Goal: Information Seeking & Learning: Learn about a topic

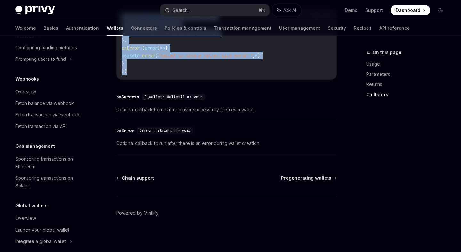
scroll to position [325, 0]
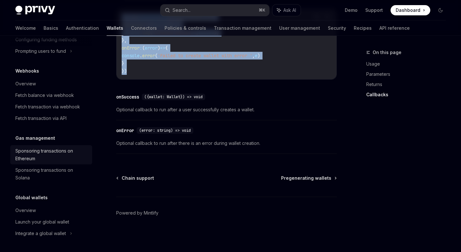
click at [68, 158] on div "Sponsoring transactions on Ethereum" at bounding box center [51, 154] width 73 height 15
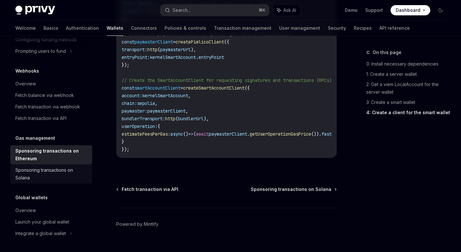
scroll to position [870, 0]
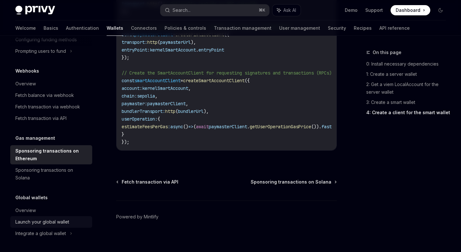
click at [69, 219] on div "Launch your global wallet" at bounding box center [42, 222] width 54 height 8
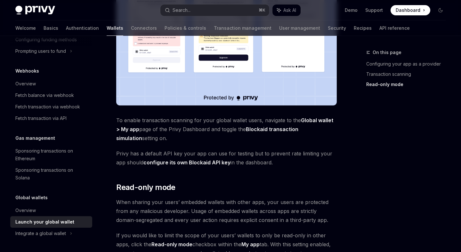
scroll to position [576, 0]
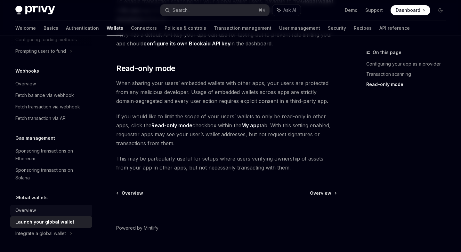
click at [43, 214] on div "Overview" at bounding box center [51, 211] width 73 height 8
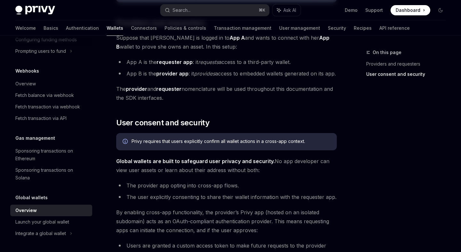
scroll to position [79, 0]
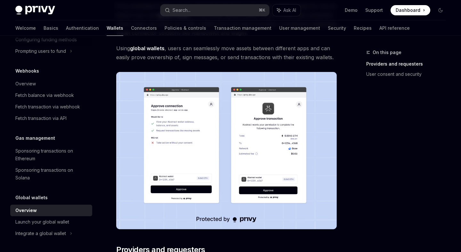
click at [201, 155] on img at bounding box center [226, 151] width 221 height 158
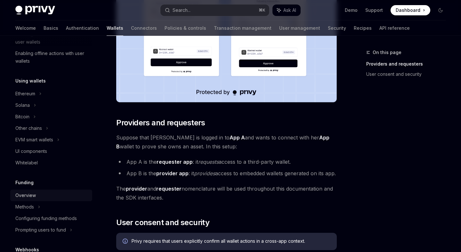
scroll to position [145, 0]
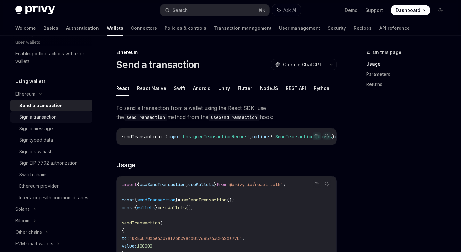
click at [66, 115] on div "Sign a transaction" at bounding box center [53, 117] width 69 height 8
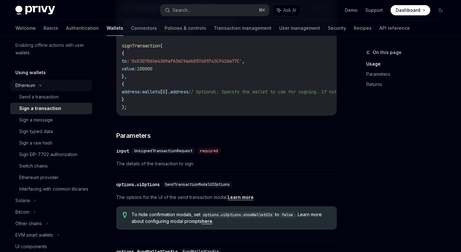
scroll to position [147, 0]
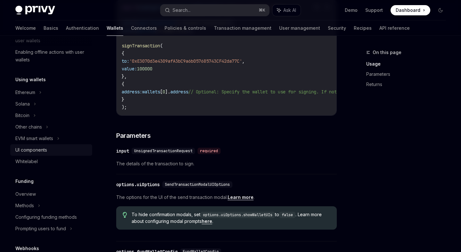
click at [75, 148] on div "UI components" at bounding box center [51, 150] width 73 height 8
type textarea "*"
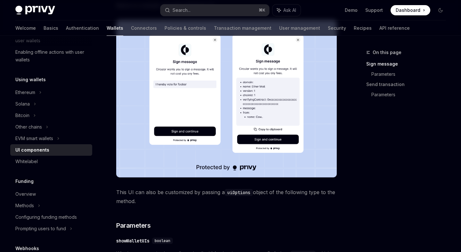
scroll to position [186, 0]
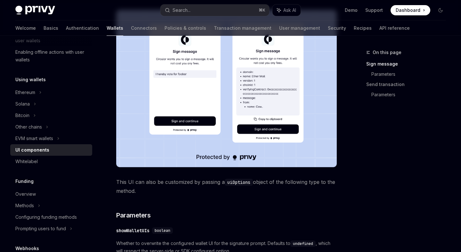
click at [172, 188] on span "This UI can also be customized by passing a uiOptions object of the following t…" at bounding box center [226, 187] width 221 height 18
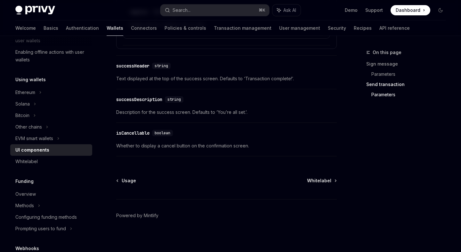
scroll to position [1196, 0]
